Goal: Find specific page/section: Find specific page/section

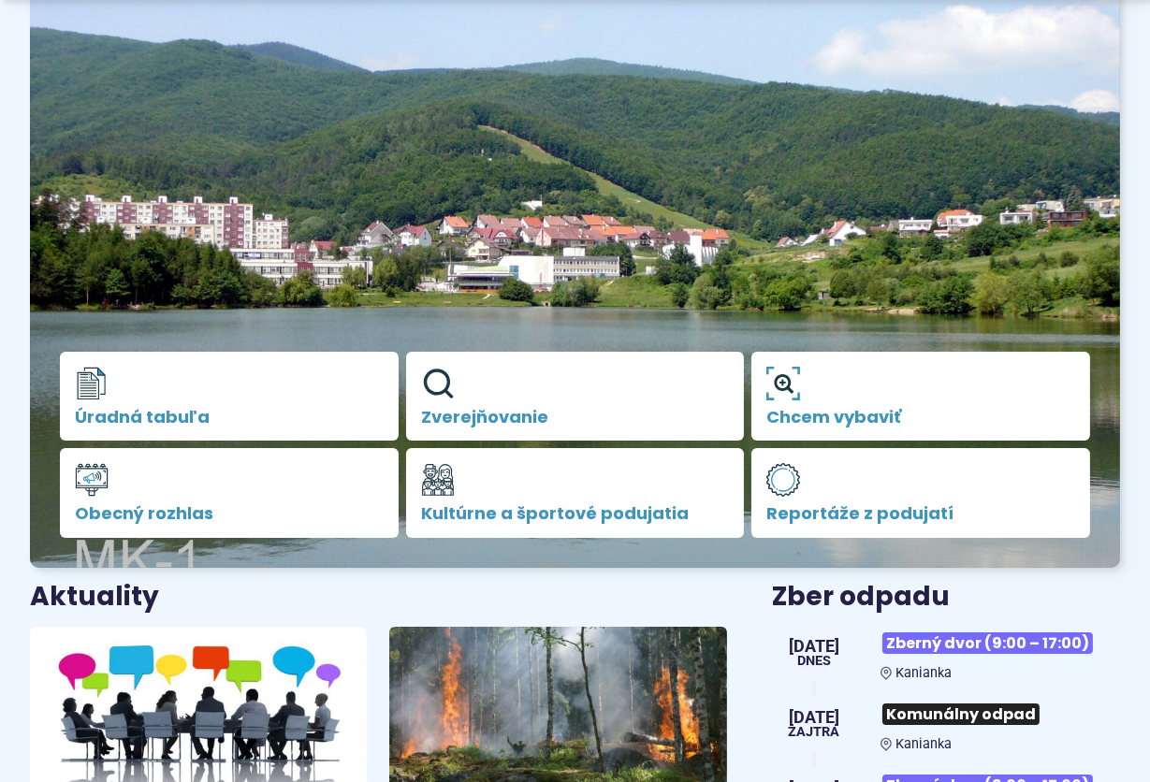
scroll to position [187, 0]
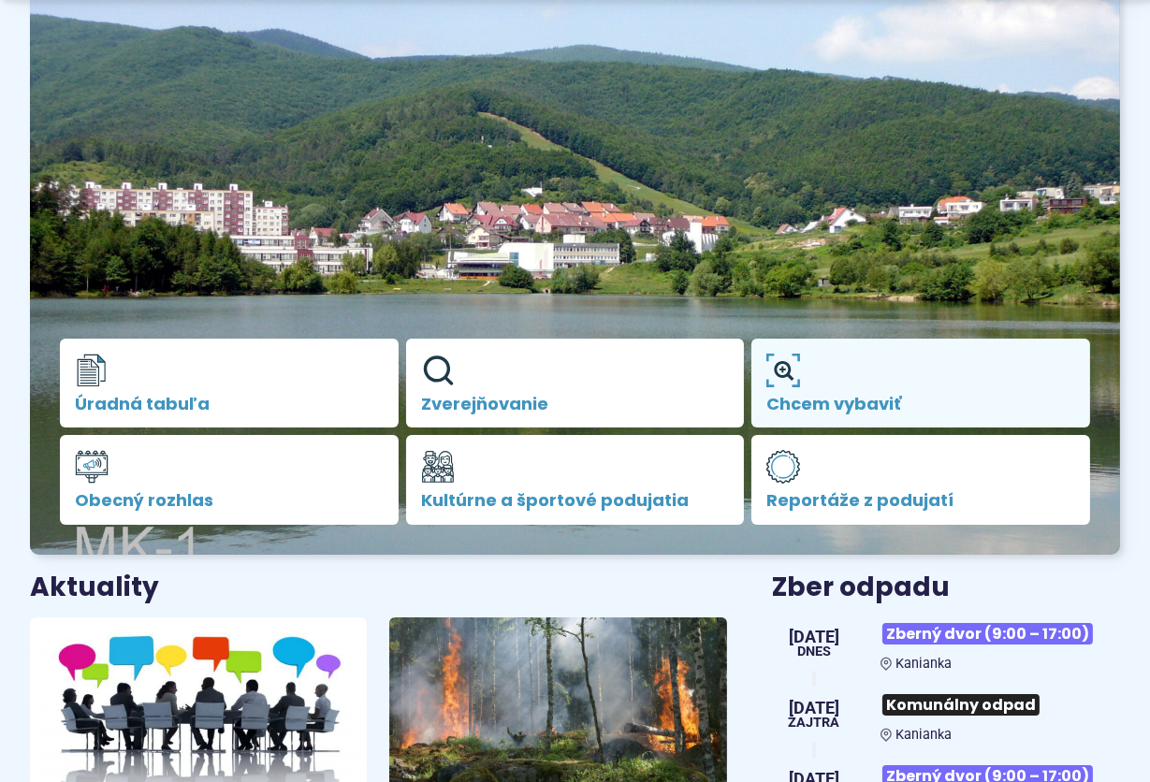
click at [791, 395] on span "Chcem vybaviť" at bounding box center [920, 404] width 309 height 19
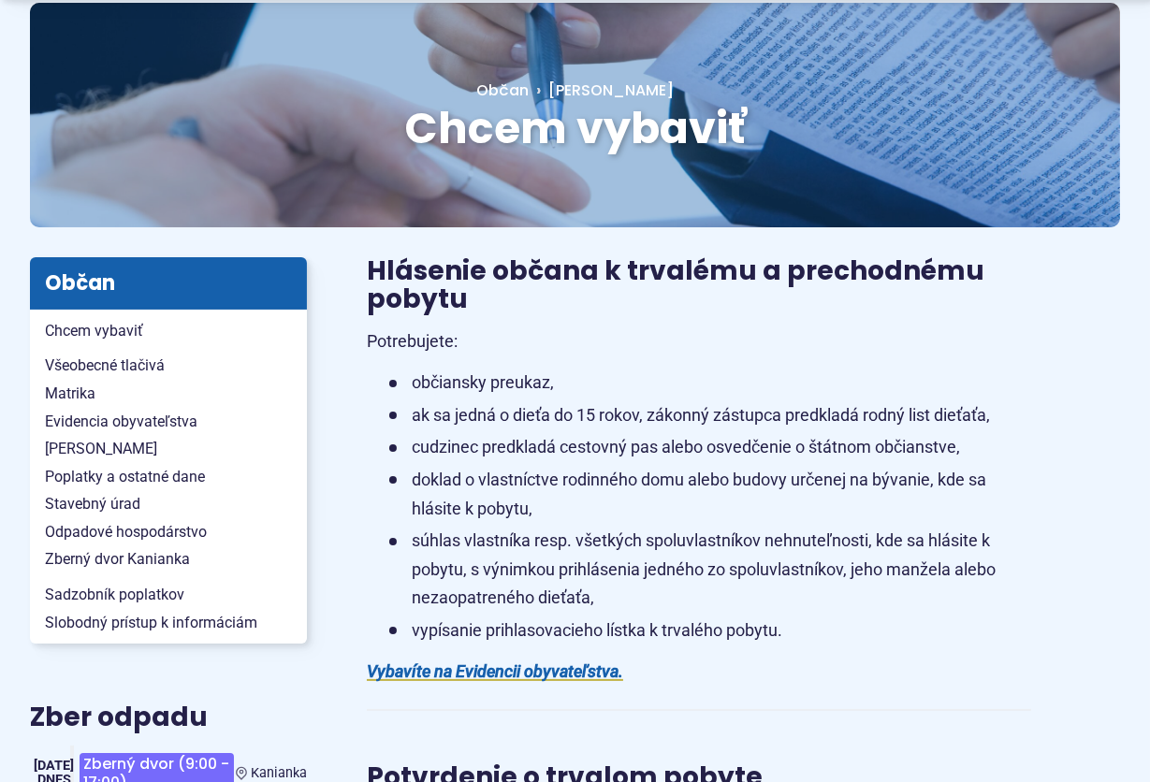
scroll to position [187, 0]
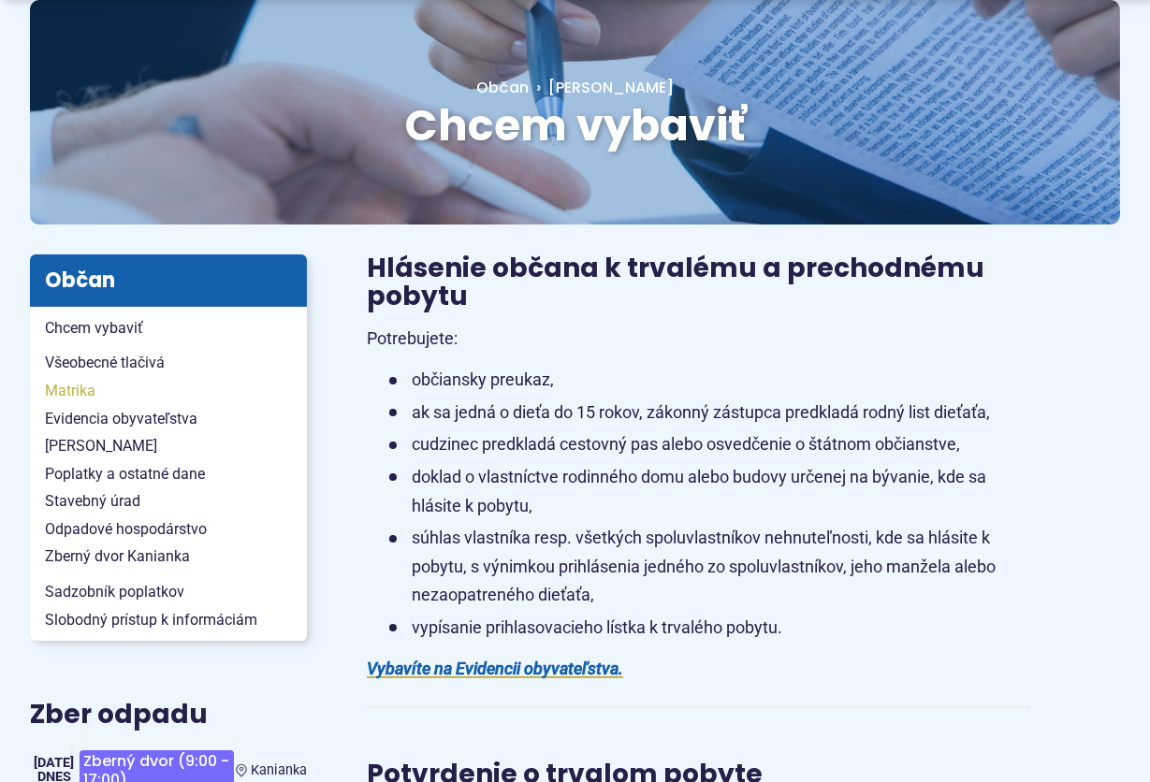
click at [57, 395] on span "Matrika" at bounding box center [168, 391] width 247 height 28
